Goal: Task Accomplishment & Management: Manage account settings

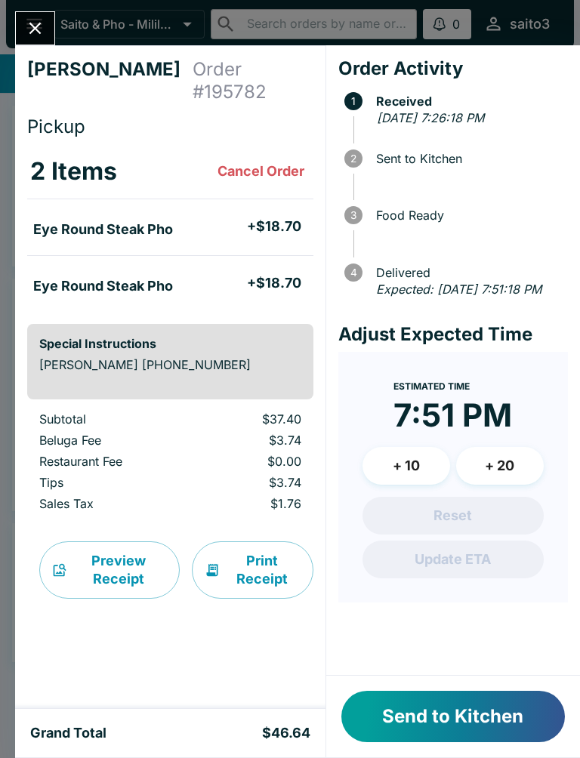
click at [479, 703] on button "Send to Kitchen" at bounding box center [452, 715] width 223 height 51
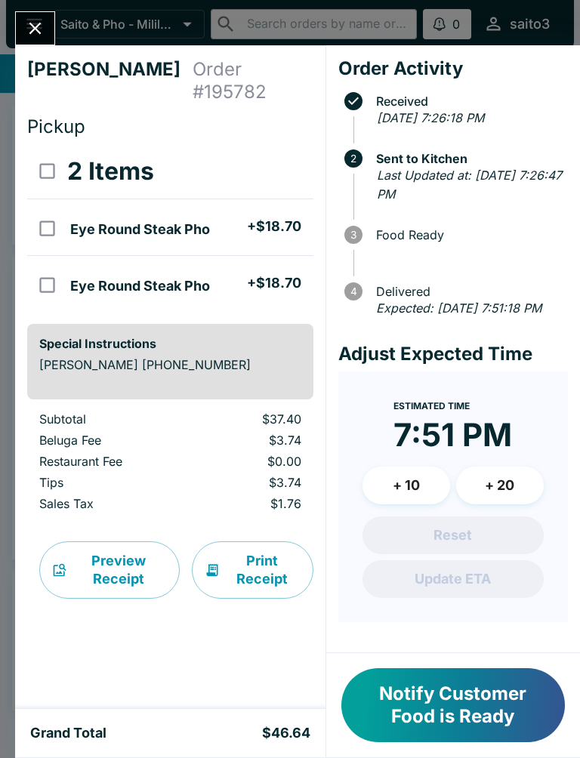
click at [494, 693] on button "Notify Customer Food is Ready" at bounding box center [452, 705] width 223 height 74
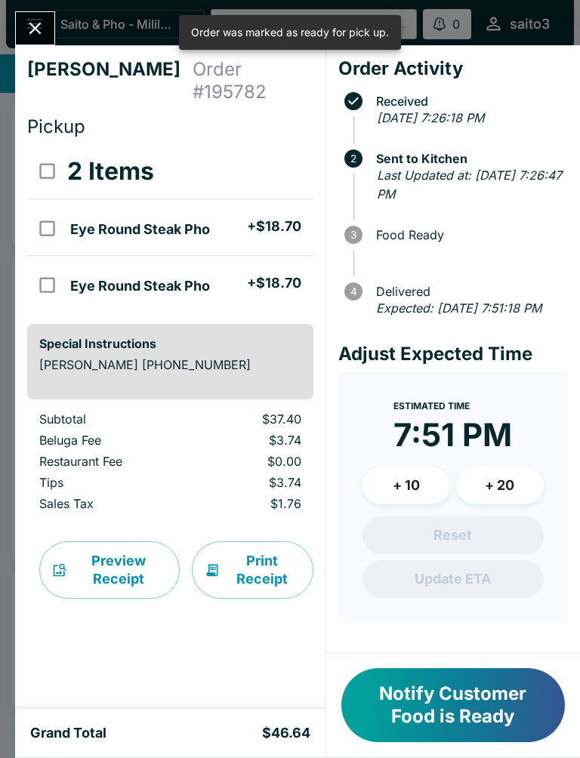
click at [51, 23] on button "Close" at bounding box center [35, 28] width 38 height 32
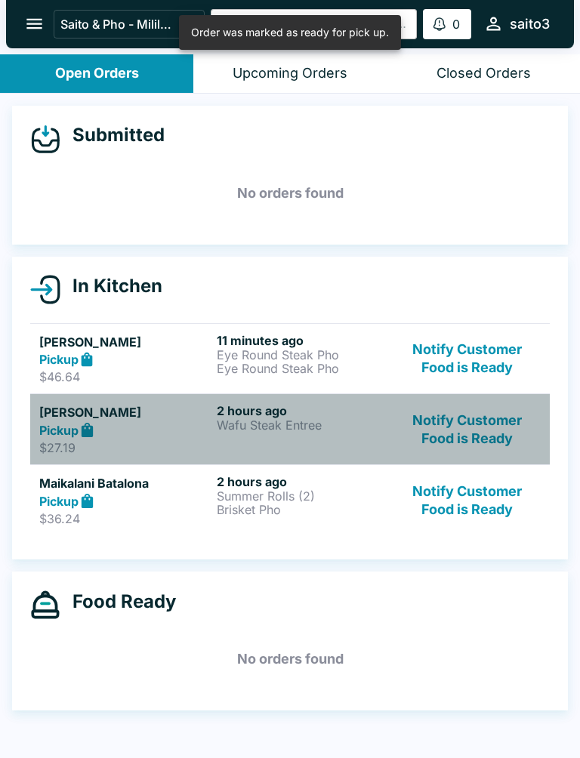
click at [376, 438] on div "2 hours ago Wafu Steak Entree" at bounding box center [302, 429] width 171 height 52
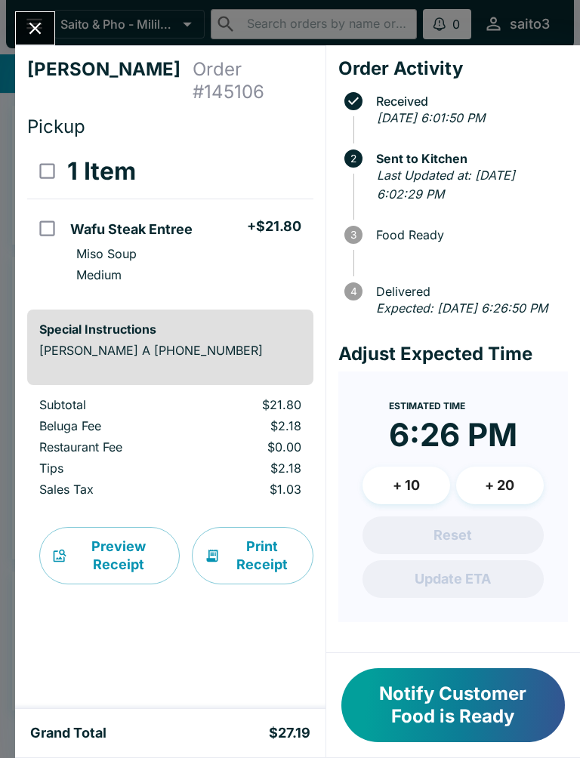
click at [471, 703] on button "Notify Customer Food is Ready" at bounding box center [452, 705] width 223 height 74
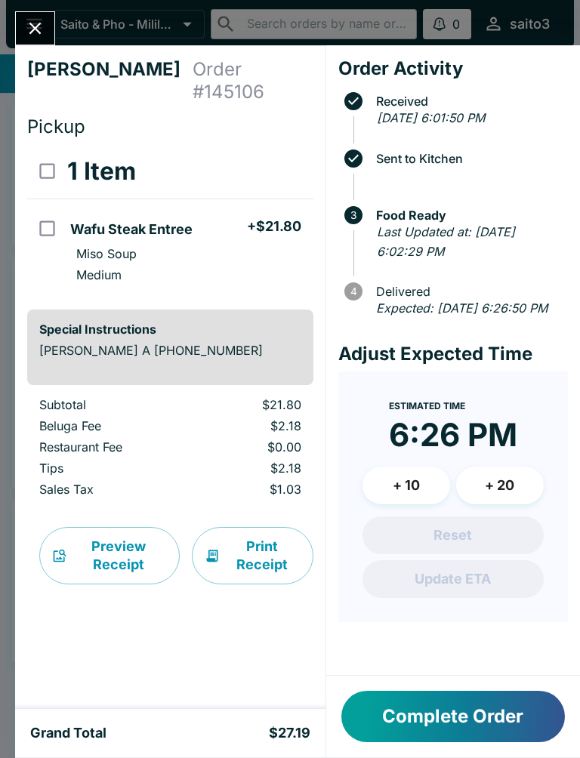
click at [466, 709] on button "Complete Order" at bounding box center [452, 715] width 223 height 51
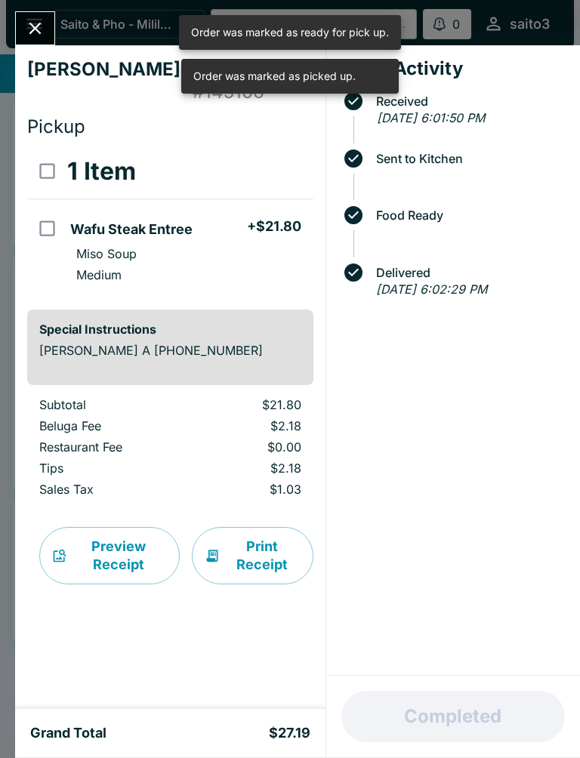
click at [23, 27] on button "Close" at bounding box center [35, 28] width 38 height 32
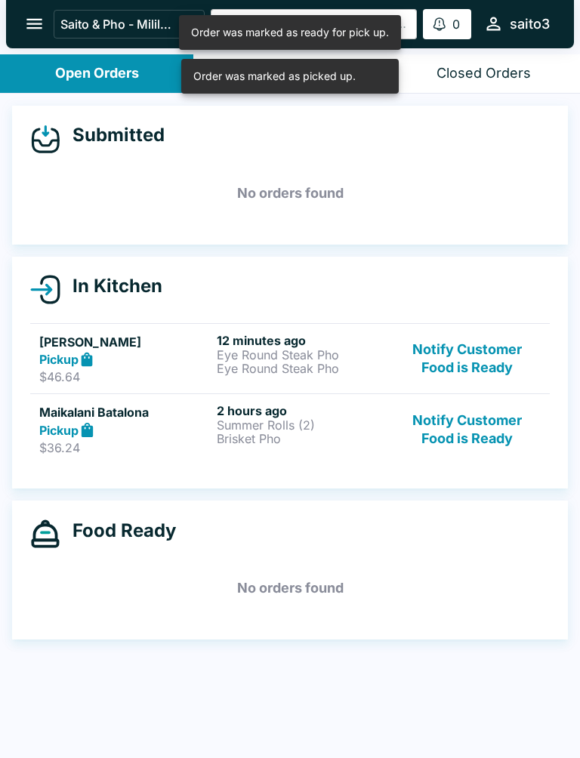
click at [281, 462] on link "Maikalani Batalona Pickup $36.24 2 hours ago Summer Rolls (2) Brisket Pho Notif…" at bounding box center [289, 428] width 519 height 71
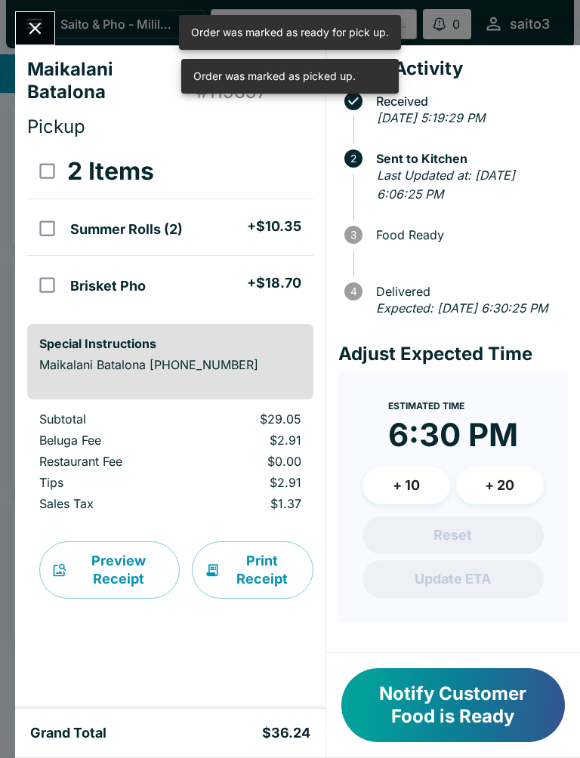
click at [457, 712] on button "Notify Customer Food is Ready" at bounding box center [452, 705] width 223 height 74
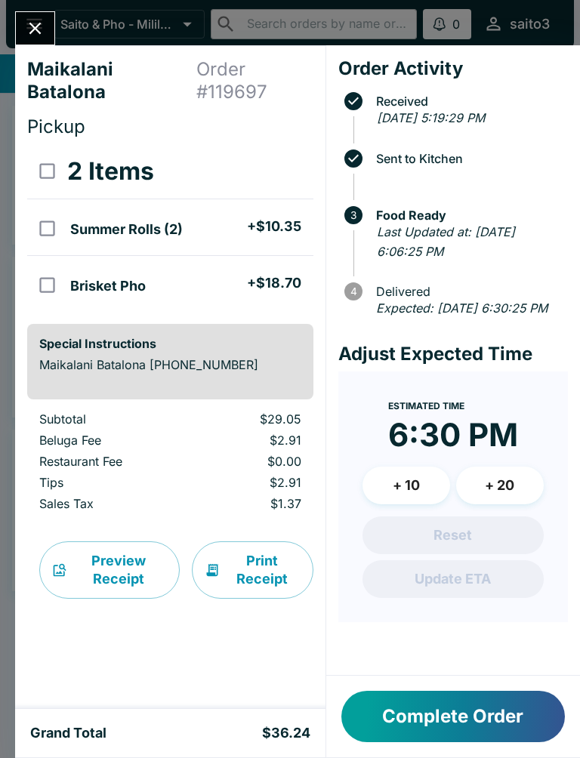
click at [37, 32] on icon "Close" at bounding box center [35, 28] width 20 height 20
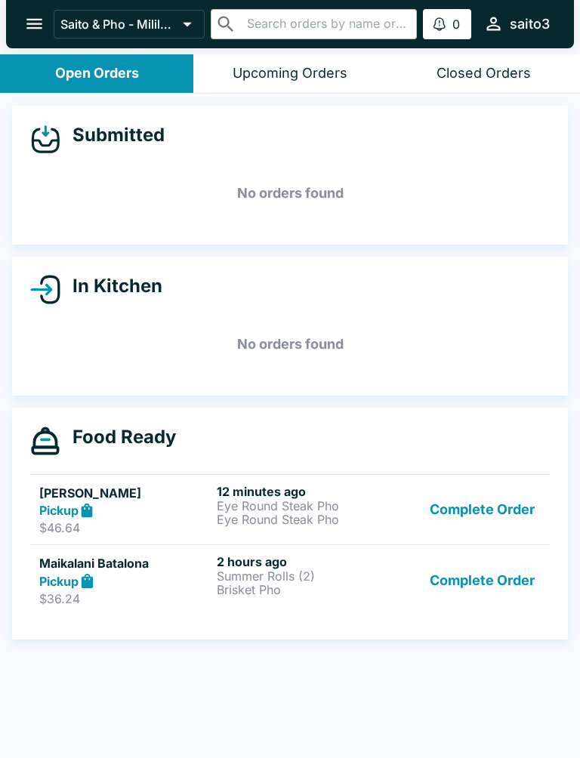
click at [225, 721] on div "Submitted No orders found In Kitchen No orders found Food Ready [PERSON_NAME] P…" at bounding box center [290, 427] width 580 height 667
click at [361, 510] on p "Eye Round Steak Pho" at bounding box center [302, 506] width 171 height 14
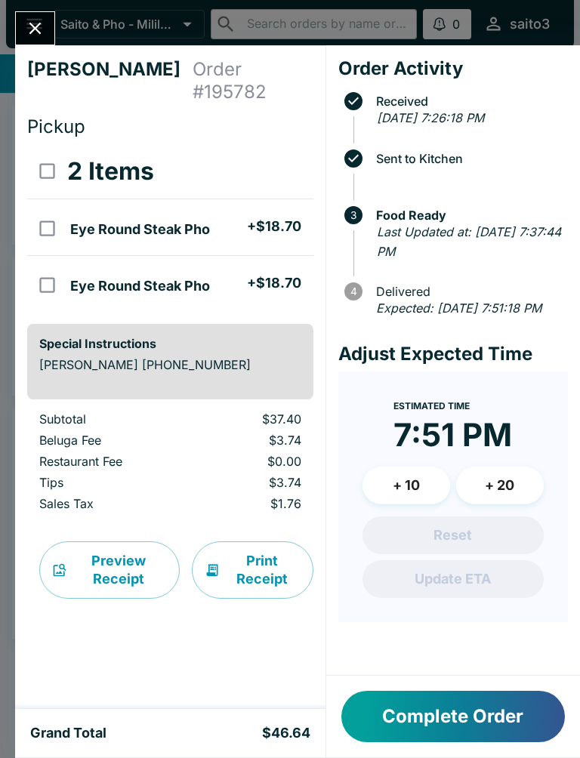
click at [509, 710] on button "Complete Order" at bounding box center [452, 715] width 223 height 51
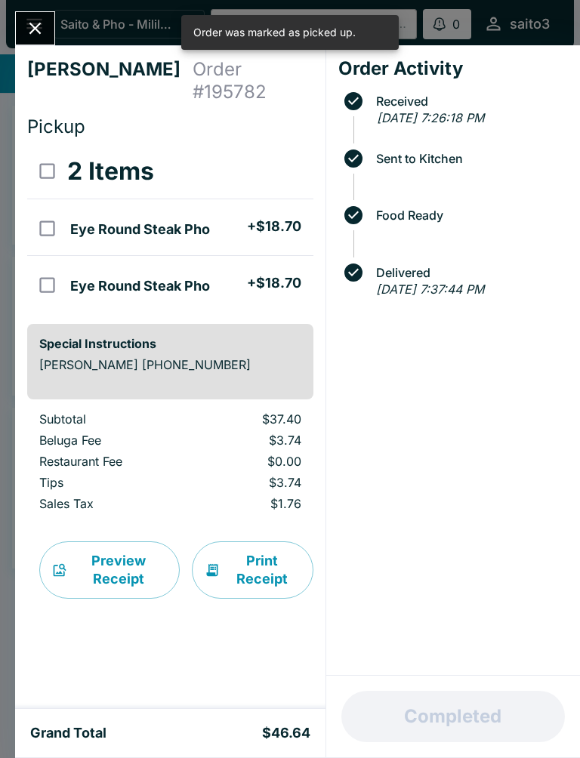
click at [36, 29] on icon "Close" at bounding box center [35, 29] width 12 height 12
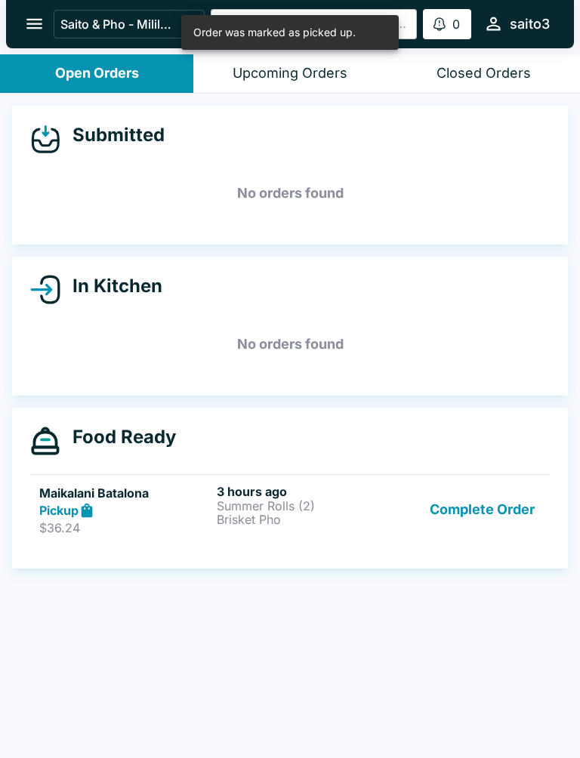
click at [32, 38] on button "open drawer" at bounding box center [34, 24] width 38 height 38
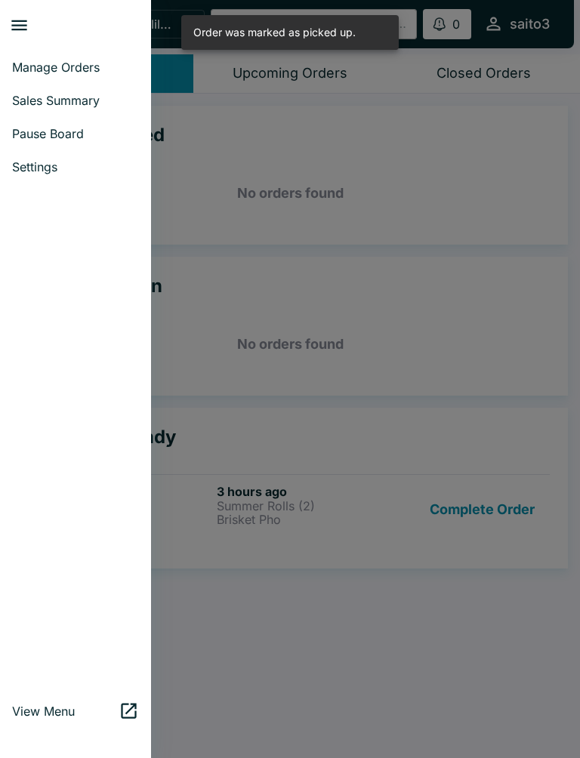
click at [72, 87] on link "Sales Summary" at bounding box center [75, 100] width 151 height 33
select select "03:00"
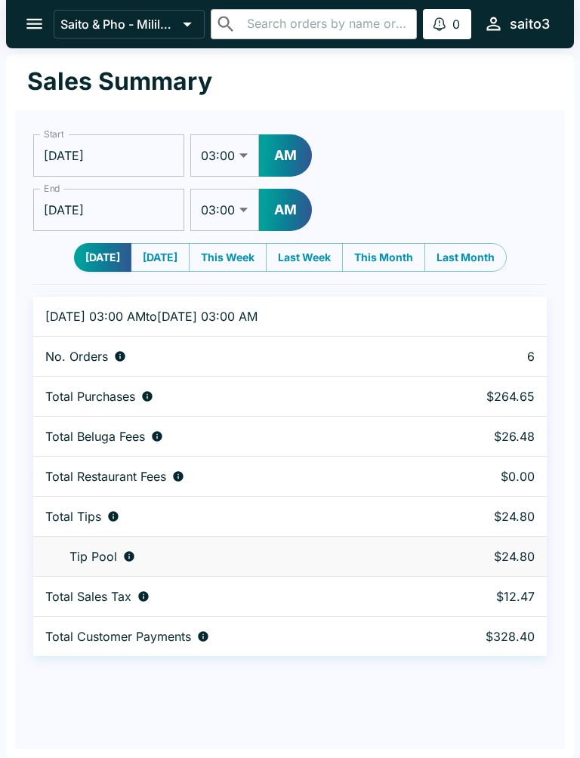
click at [40, 11] on button "open drawer" at bounding box center [34, 24] width 38 height 38
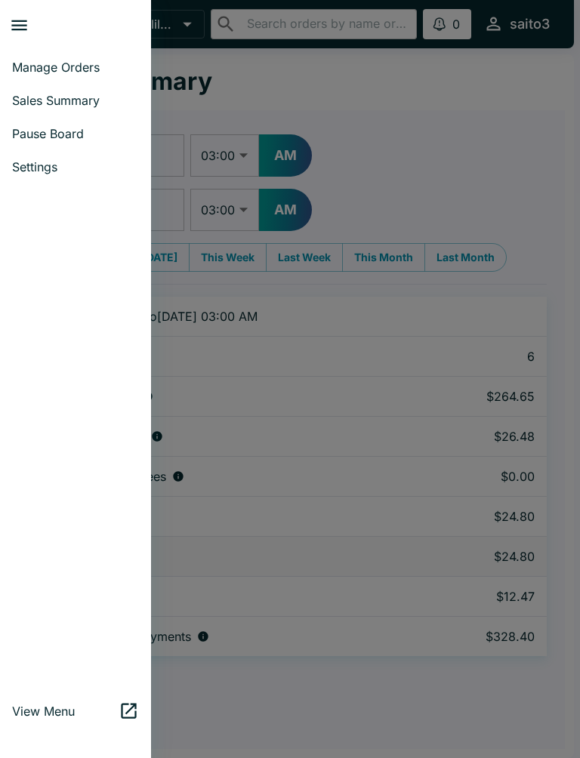
click at [79, 77] on link "Manage Orders" at bounding box center [75, 67] width 151 height 33
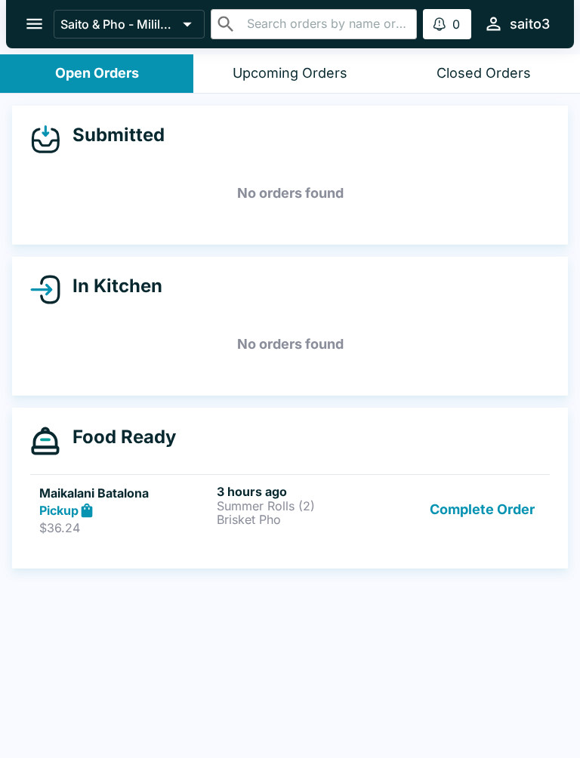
click at [33, 17] on icon "open drawer" at bounding box center [34, 24] width 20 height 20
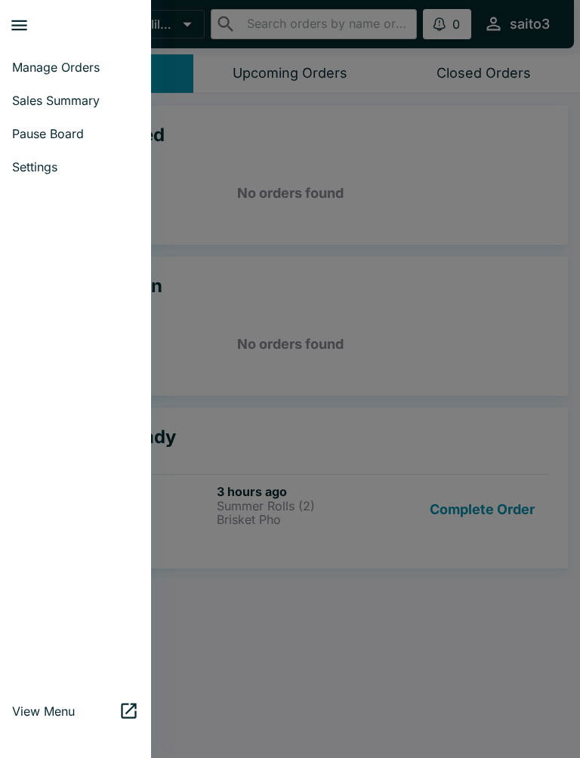
click at [57, 94] on span "Sales Summary" at bounding box center [75, 100] width 127 height 15
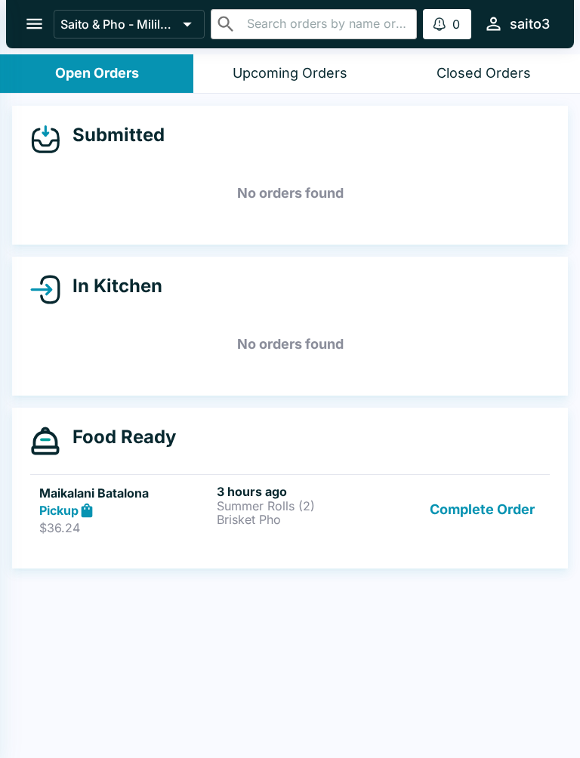
select select "03:00"
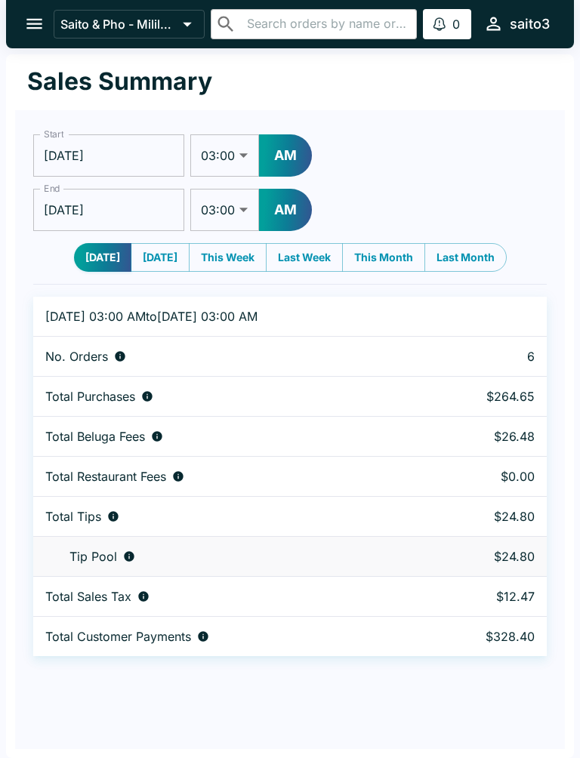
click at [27, 13] on button "open drawer" at bounding box center [34, 24] width 38 height 38
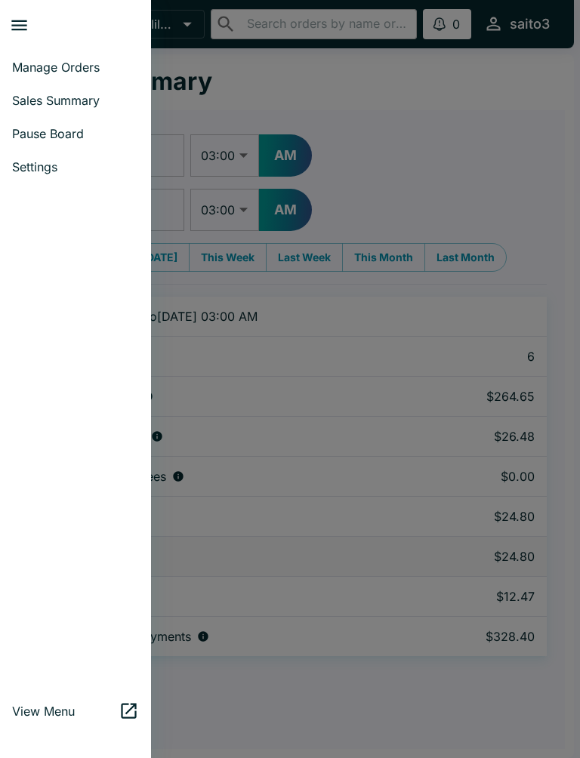
click at [69, 60] on span "Manage Orders" at bounding box center [75, 67] width 127 height 15
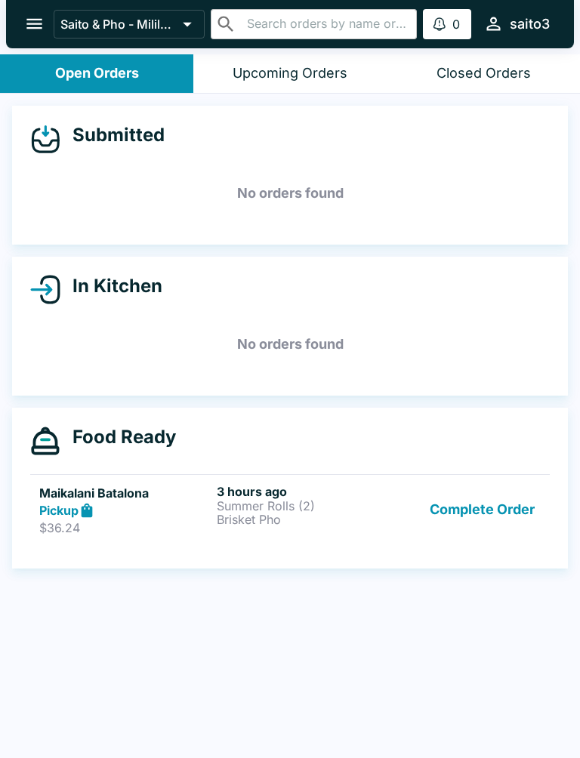
click at [136, 522] on p "$36.24" at bounding box center [124, 527] width 171 height 15
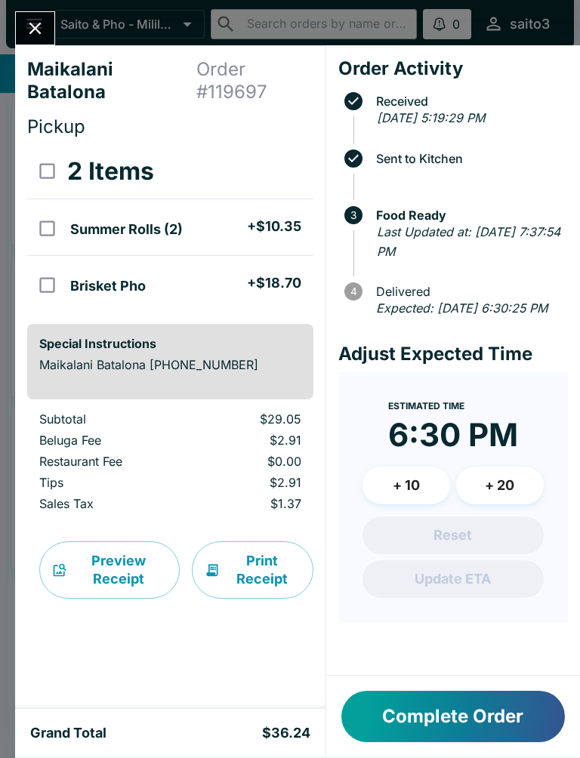
click at [142, 731] on div "Grand Total $36.24" at bounding box center [170, 733] width 280 height 18
click at [158, 753] on div "Grand Total $36.24" at bounding box center [170, 733] width 310 height 48
click at [285, 745] on div "Grand Total $36.24" at bounding box center [170, 733] width 310 height 48
click at [285, 744] on div "Grand Total $36.24" at bounding box center [170, 733] width 310 height 48
click at [123, 590] on button "Preview Receipt" at bounding box center [109, 569] width 140 height 57
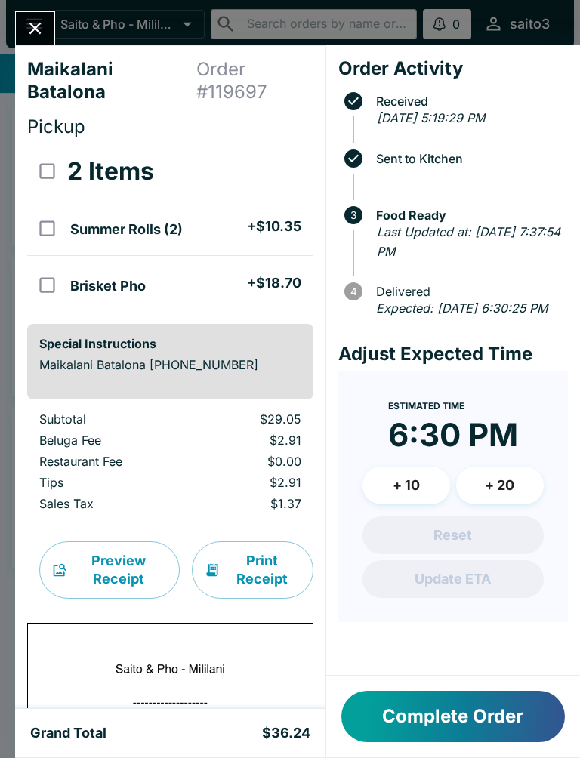
scroll to position [425, 0]
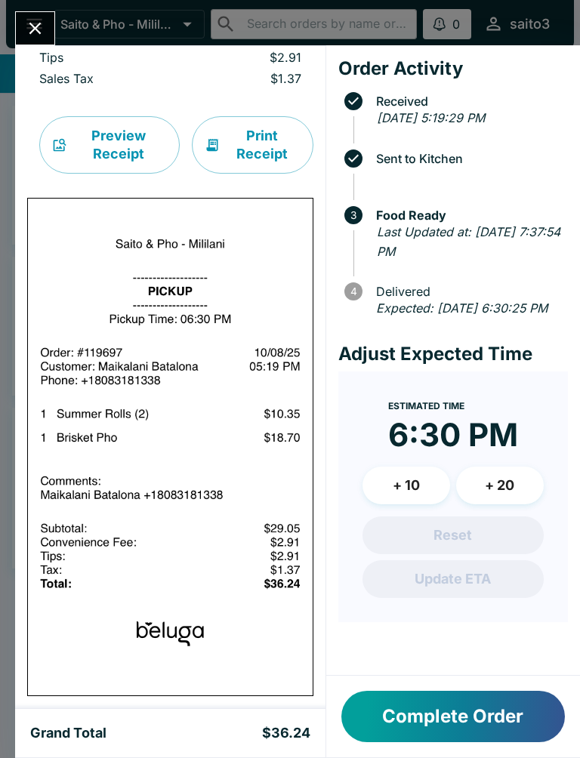
click at [283, 708] on div "Maikalani Batalona Order # 119697 Pickup 2 Items Summer Rolls (2) + $10.35 Bris…" at bounding box center [170, 376] width 310 height 663
click at [36, 35] on icon "Close" at bounding box center [35, 28] width 20 height 20
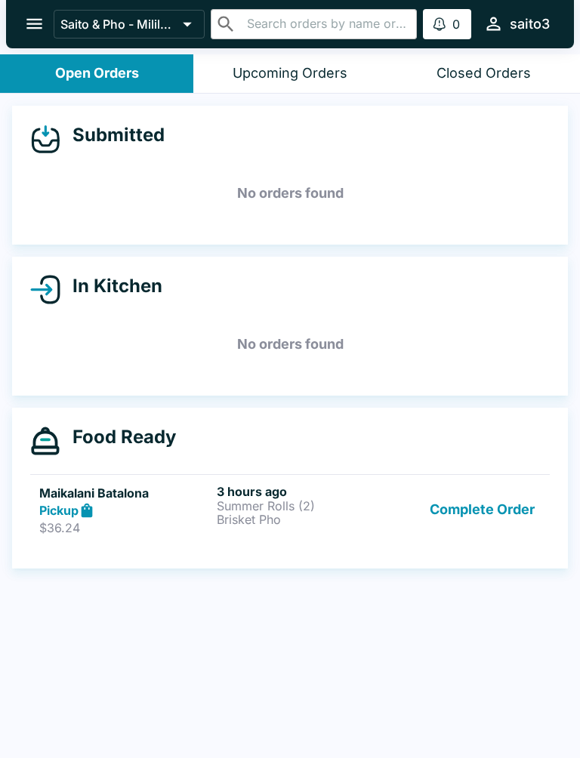
click at [414, 518] on div "Complete Order" at bounding box center [467, 510] width 146 height 52
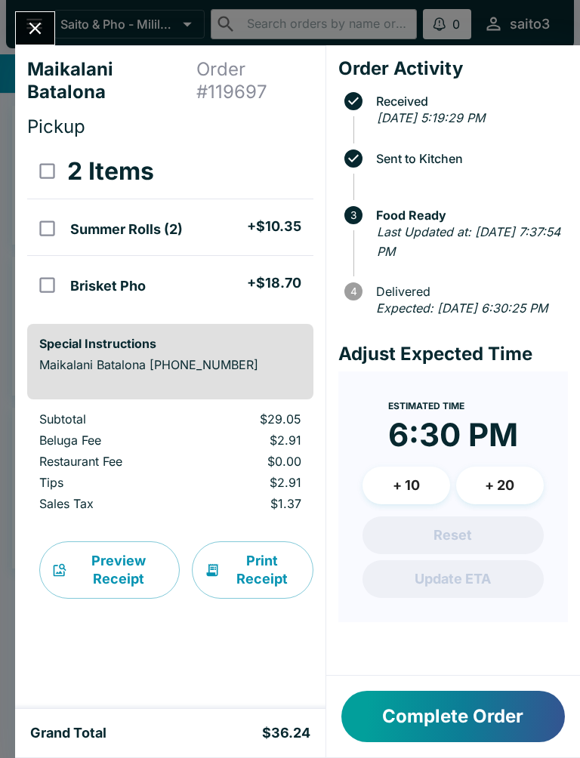
click at [243, 367] on p "Maikalani Batalona [PHONE_NUMBER]" at bounding box center [170, 364] width 262 height 15
click at [240, 371] on p "Maikalani Batalona [PHONE_NUMBER]" at bounding box center [170, 364] width 262 height 15
click at [492, 721] on button "Complete Order" at bounding box center [452, 715] width 223 height 51
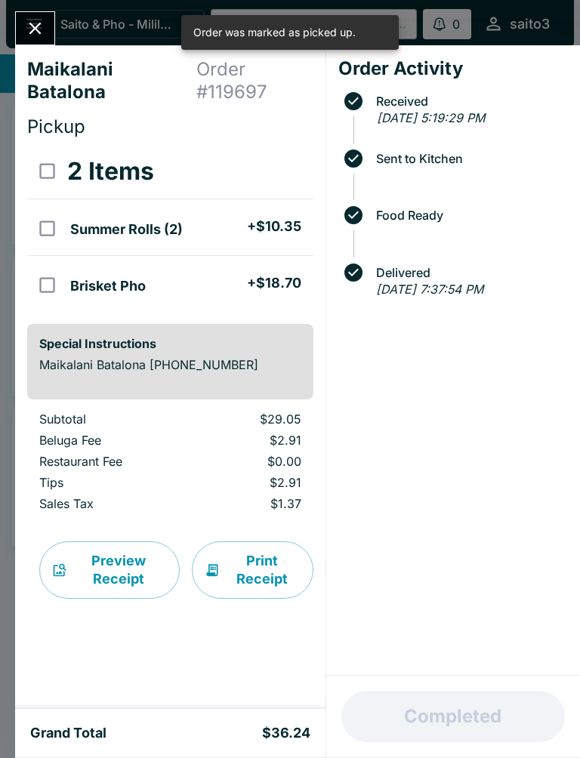
click at [43, 25] on icon "Close" at bounding box center [35, 28] width 20 height 20
